Goal: Task Accomplishment & Management: Use online tool/utility

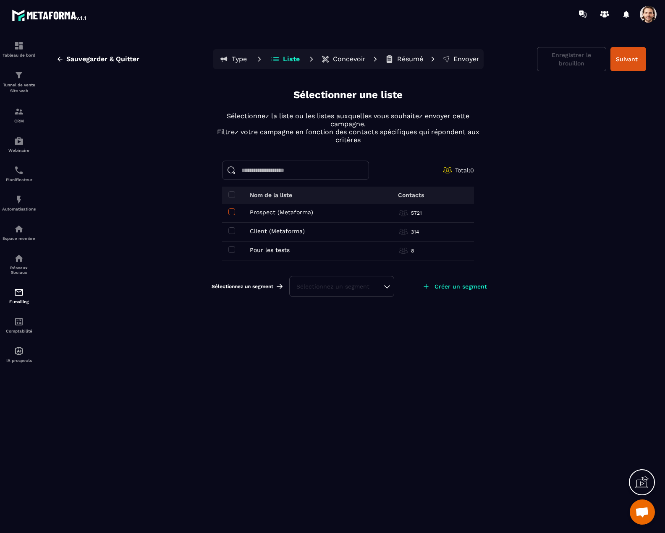
click at [235, 213] on span at bounding box center [231, 212] width 7 height 7
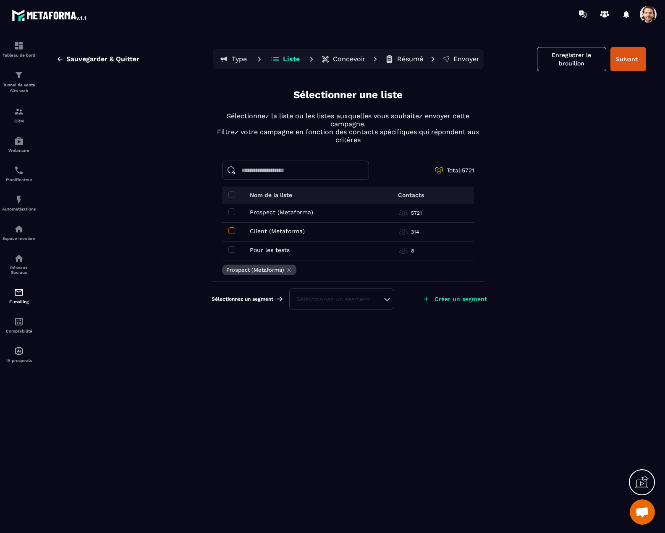
click at [233, 231] on span at bounding box center [231, 230] width 7 height 7
click at [334, 299] on div "Sélectionnez un segment" at bounding box center [341, 299] width 91 height 8
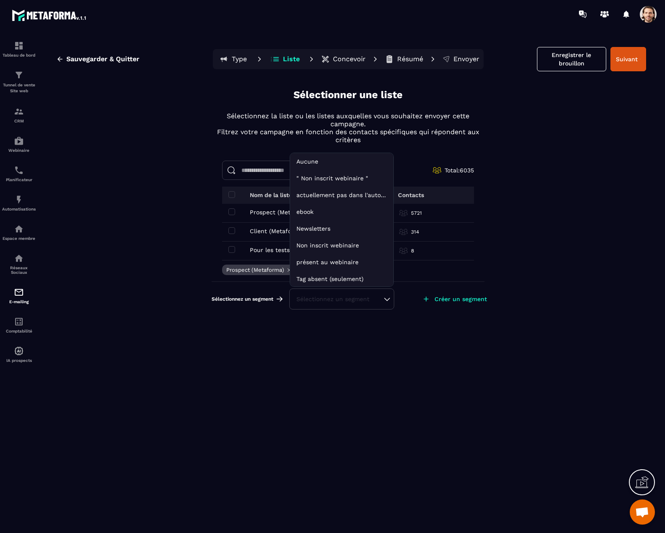
click at [343, 196] on li "actuellement pas dans l'automatisation webinar live" at bounding box center [341, 195] width 103 height 17
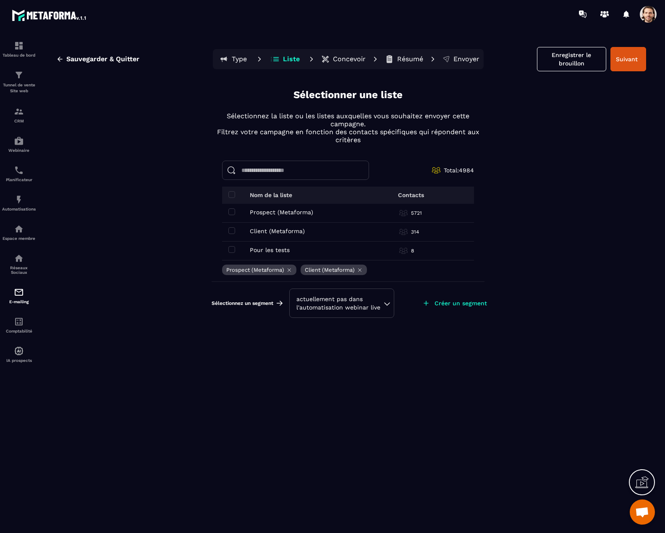
click at [371, 300] on div "actuellement pas dans l'automatisation webinar live" at bounding box center [341, 303] width 91 height 17
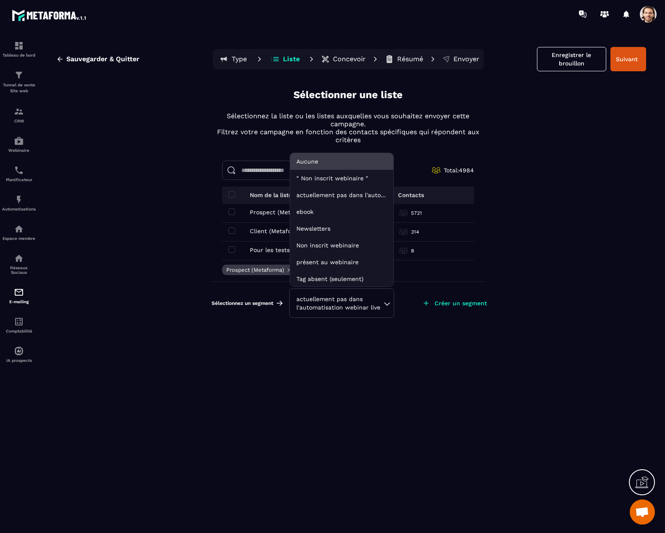
click at [329, 160] on li "Aucune" at bounding box center [341, 161] width 103 height 17
